Goal: Transaction & Acquisition: Purchase product/service

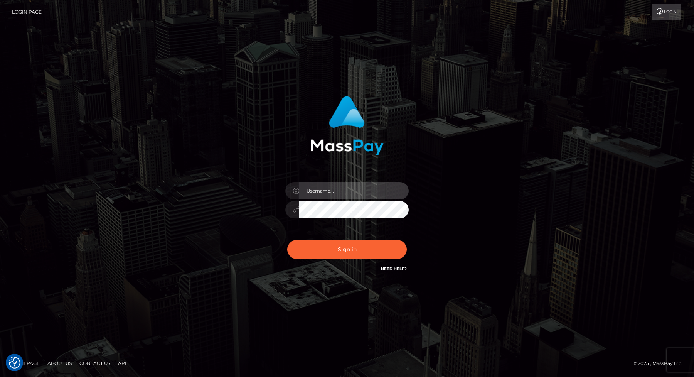
click at [321, 188] on input "text" at bounding box center [354, 190] width 110 height 17
type input "[PERSON_NAME].modelzines"
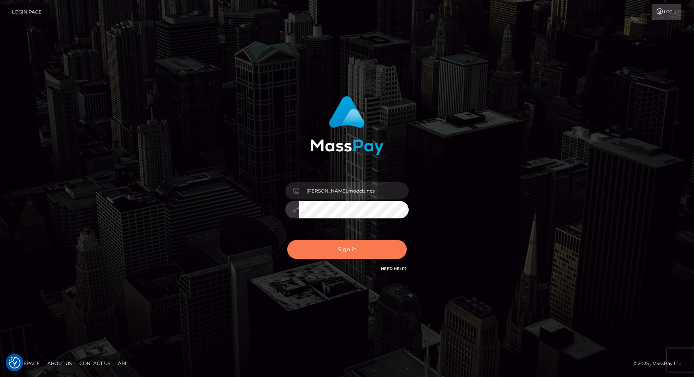
click at [350, 248] on button "Sign in" at bounding box center [347, 249] width 120 height 19
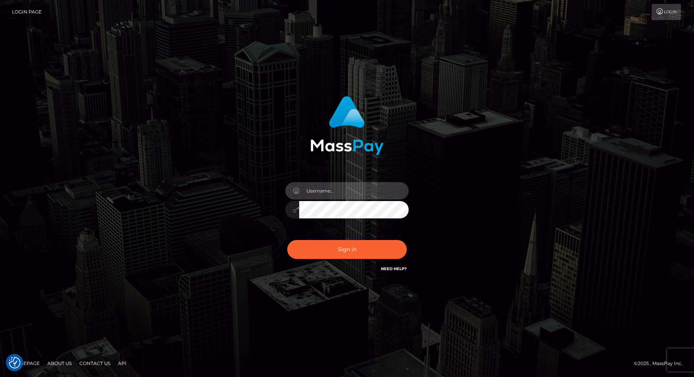
click at [322, 191] on input "text" at bounding box center [354, 190] width 110 height 17
type input "[PERSON_NAME].modelzines"
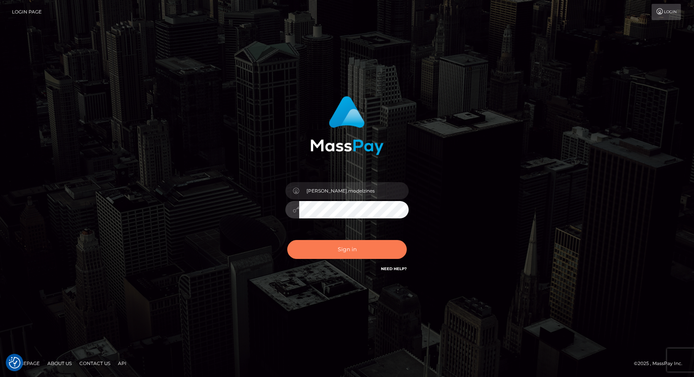
click at [353, 253] on button "Sign in" at bounding box center [347, 249] width 120 height 19
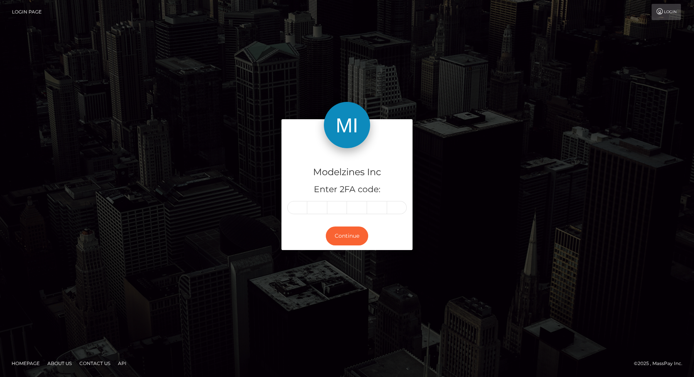
click at [302, 206] on input "text" at bounding box center [297, 207] width 20 height 13
type input "8"
type input "2"
type input "8"
type input "0"
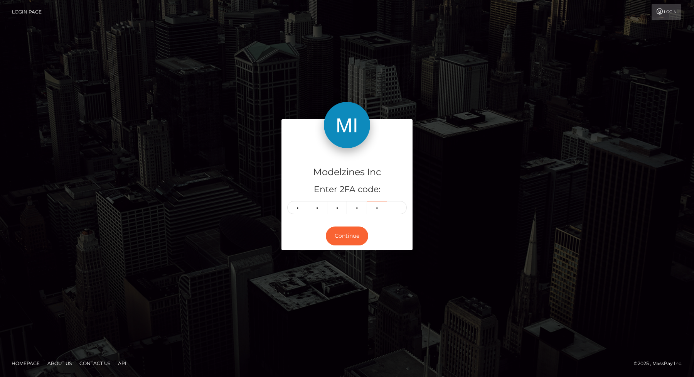
type input "9"
type input "1"
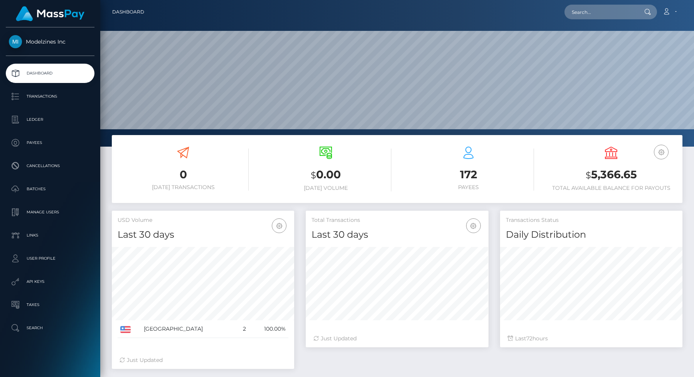
scroll to position [137, 182]
click at [34, 141] on p "Payees" at bounding box center [50, 143] width 83 height 12
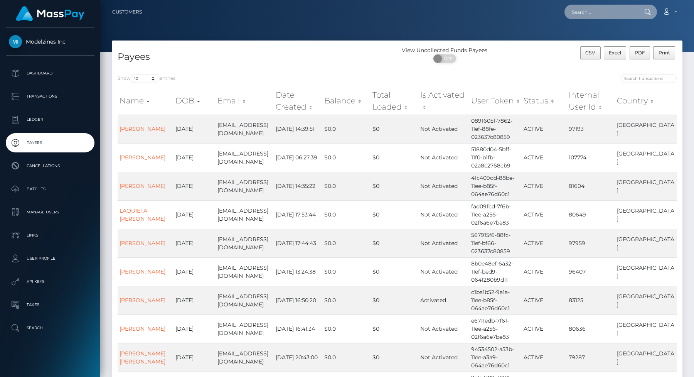
click at [595, 12] on input "text" at bounding box center [601, 12] width 73 height 15
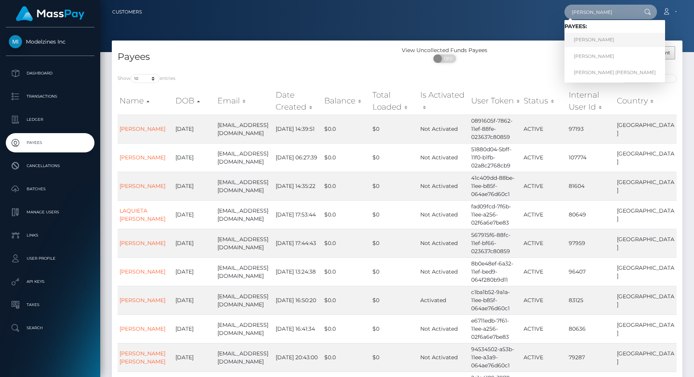
type input "jessica"
click at [583, 37] on link "Jessica baldwin" at bounding box center [615, 40] width 101 height 14
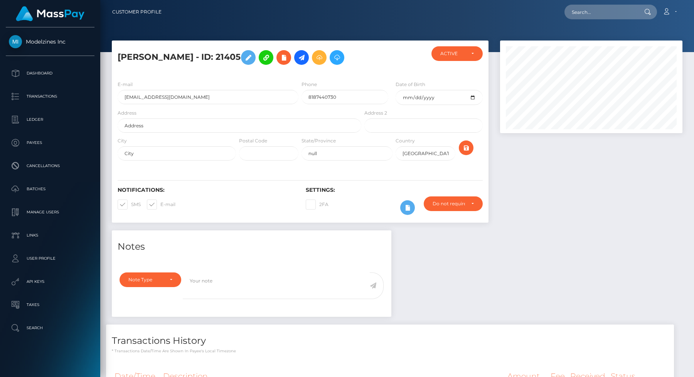
scroll to position [93, 182]
click at [244, 58] on icon at bounding box center [248, 58] width 9 height 10
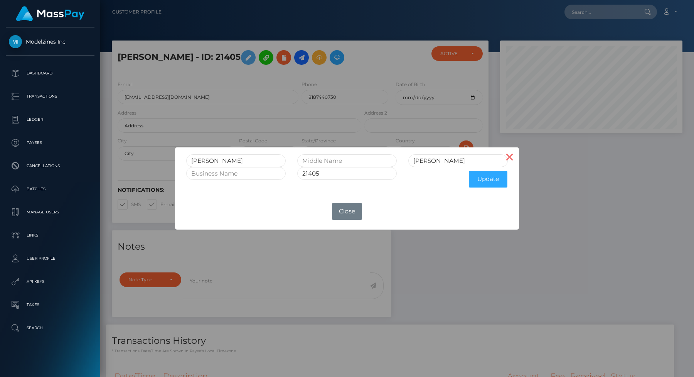
click at [510, 157] on button "×" at bounding box center [510, 156] width 19 height 19
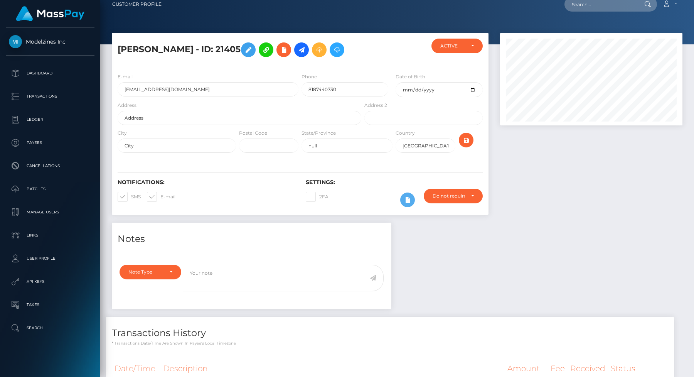
scroll to position [0, 0]
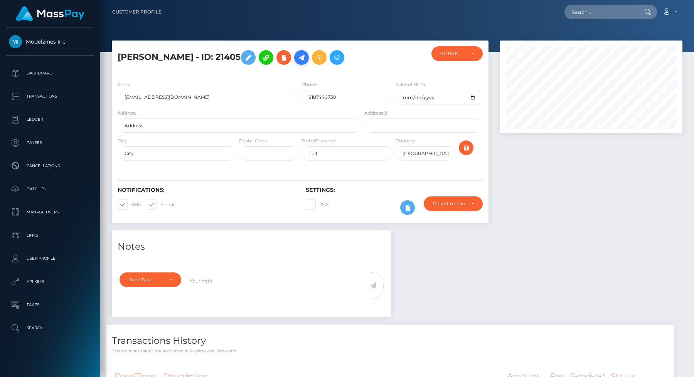
click at [299, 58] on icon at bounding box center [301, 58] width 9 height 10
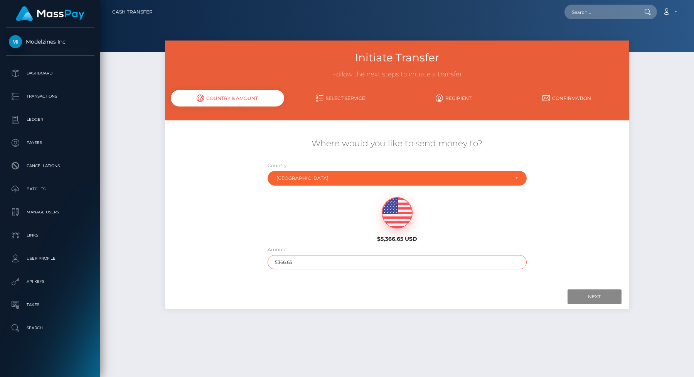
click at [293, 264] on input "5366.65" at bounding box center [397, 262] width 259 height 14
type input "176"
click at [349, 96] on link "Select Service" at bounding box center [340, 98] width 113 height 14
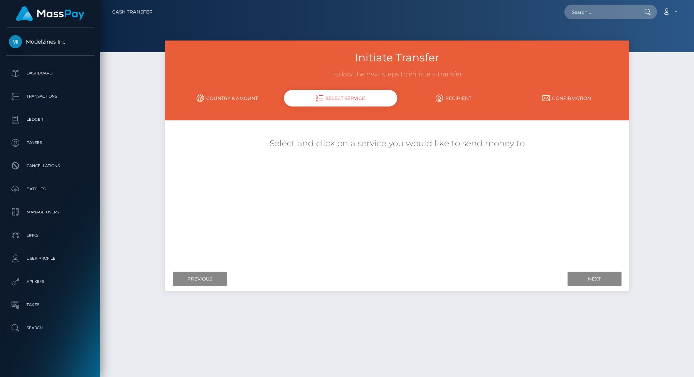
click at [230, 96] on link "Country & Amount" at bounding box center [227, 98] width 113 height 14
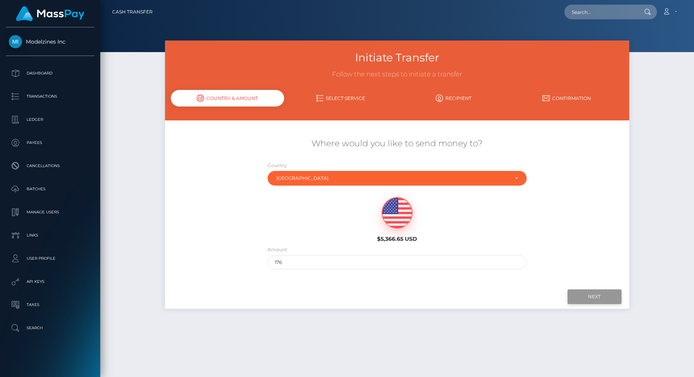
click at [582, 295] on input "Next" at bounding box center [595, 296] width 54 height 15
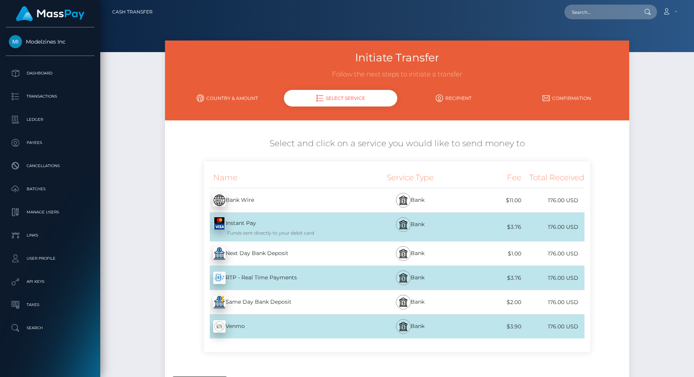
click at [295, 253] on div "Next Day Bank Deposit - USD" at bounding box center [283, 254] width 159 height 22
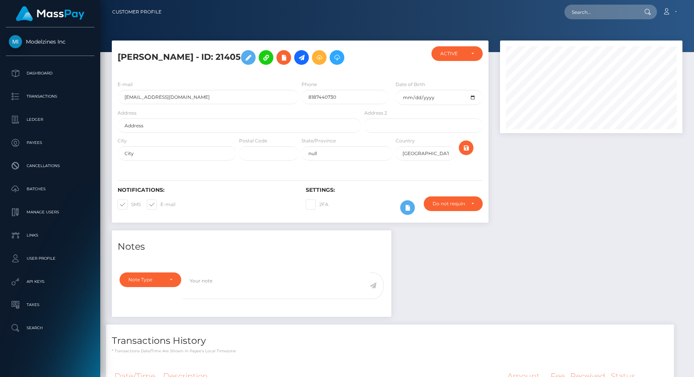
scroll to position [93, 182]
